Goal: Find specific page/section

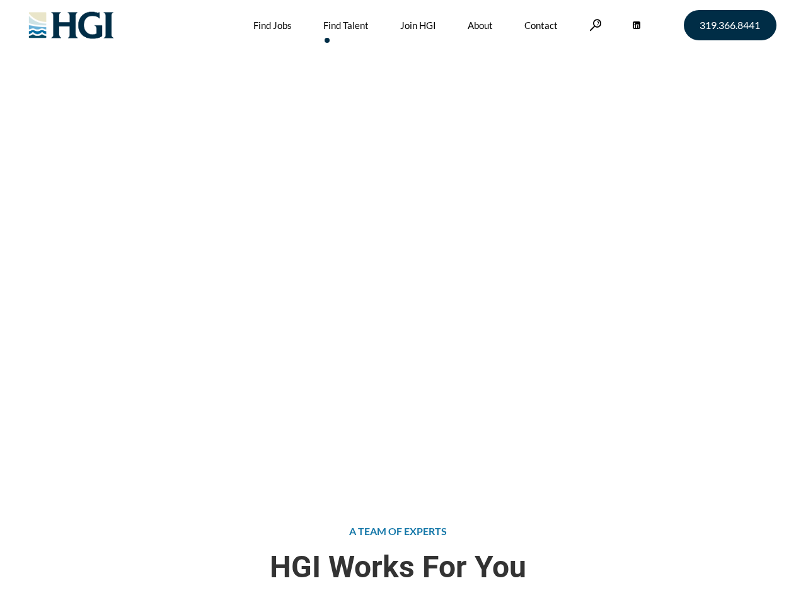
click at [398, 302] on div "Attract the Right Talent Home » Find Talent" at bounding box center [398, 242] width 796 height 484
click at [593, 25] on link at bounding box center [595, 25] width 13 height 12
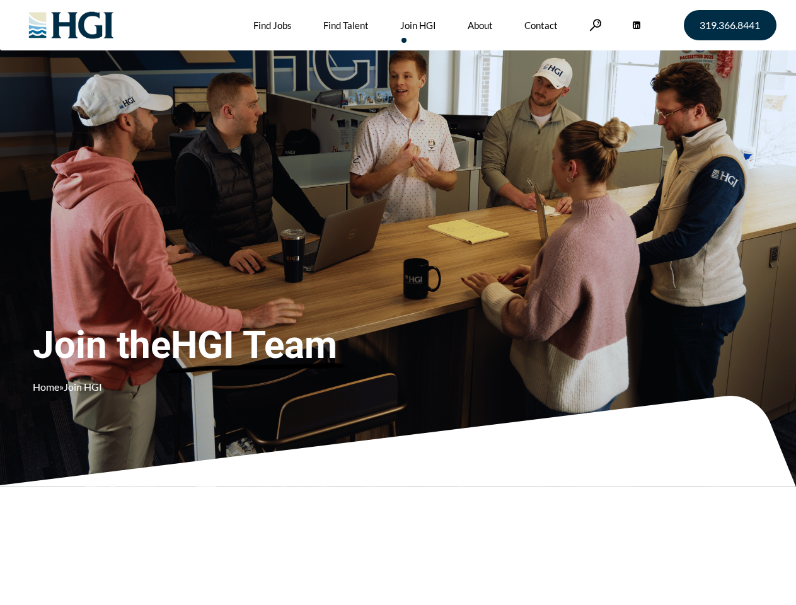
click at [398, 302] on div "Join the HGI Team Home » Join HGI" at bounding box center [235, 283] width 405 height 245
click at [593, 25] on link at bounding box center [595, 25] width 13 height 12
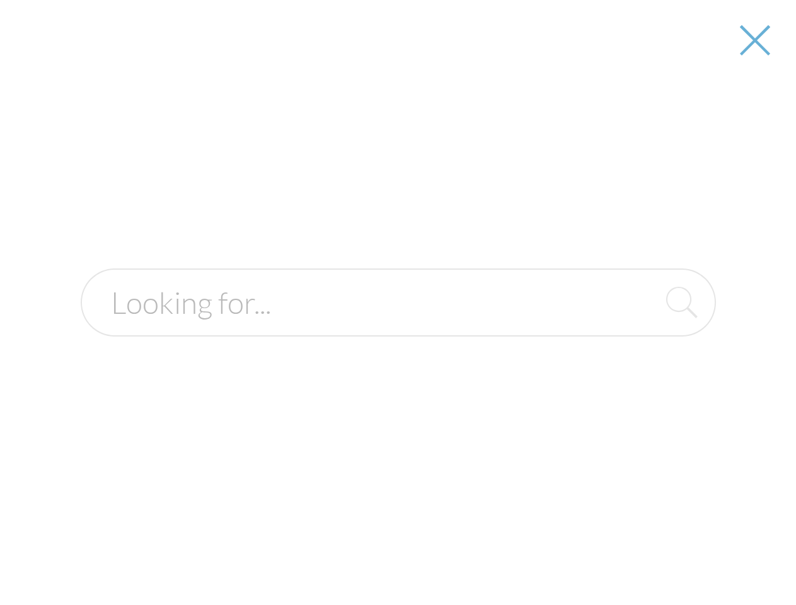
click at [398, 302] on div at bounding box center [398, 302] width 794 height 605
